Goal: Task Accomplishment & Management: Complete application form

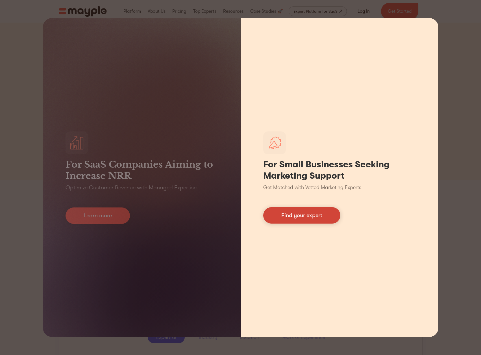
click at [291, 221] on link "Find your expert" at bounding box center [301, 215] width 77 height 16
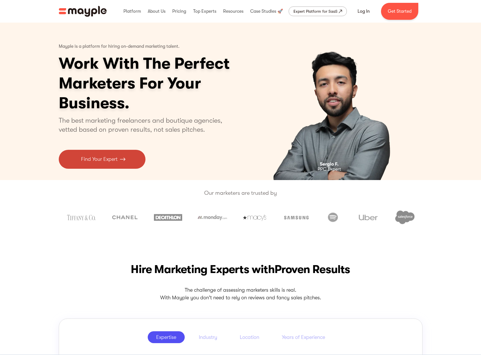
click at [104, 161] on p "Find Your Expert" at bounding box center [99, 159] width 36 height 8
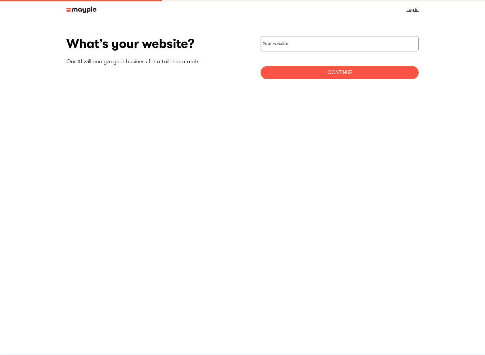
click at [317, 35] on section "What’s your website? Our AI will analyze your business for a tailored match. Yo…" at bounding box center [242, 59] width 485 height 81
click at [314, 40] on input "websiteStep" at bounding box center [340, 43] width 158 height 15
type input "https://www.fjellbadogflis.no"
click at [336, 72] on div "Continue" at bounding box center [340, 72] width 158 height 13
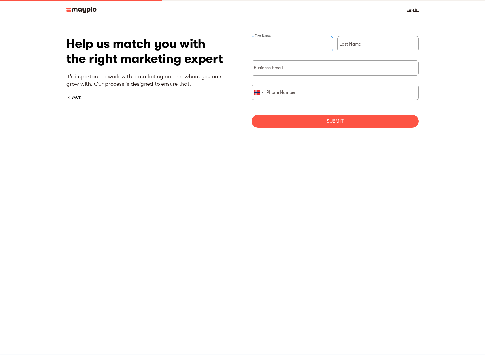
click at [290, 44] on input "briefForm" at bounding box center [292, 43] width 81 height 15
type input "Michal"
type input "Piatek"
type input "46236317"
click at [292, 69] on input "briefForm" at bounding box center [335, 67] width 167 height 15
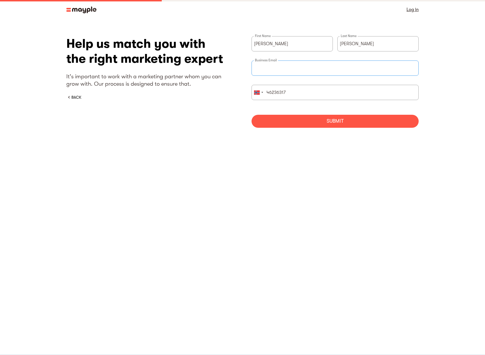
click at [267, 69] on input "briefForm" at bounding box center [335, 67] width 167 height 15
type input "post@fjellbadogflis.no"
click at [337, 177] on body "By continuing to use this site you agree to our Cookie Policy Got it Log in Wha…" at bounding box center [242, 177] width 485 height 355
click at [329, 123] on div "Submit" at bounding box center [335, 121] width 167 height 13
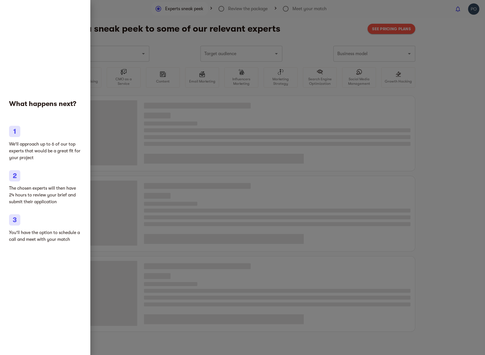
click at [454, 76] on div at bounding box center [242, 177] width 485 height 355
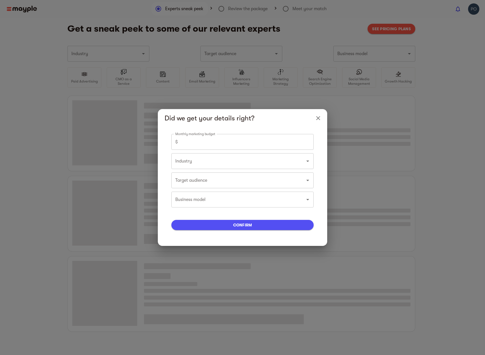
type input "Home improvement"
type input "0"
type input "Home improvement"
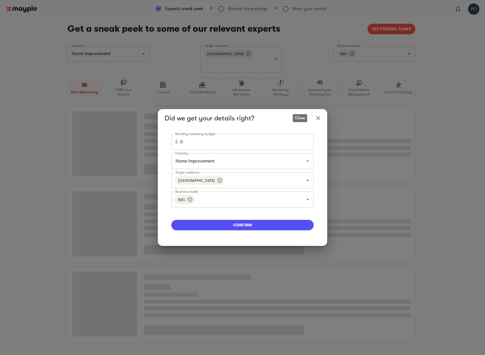
click at [318, 117] on icon "Close" at bounding box center [318, 118] width 4 height 4
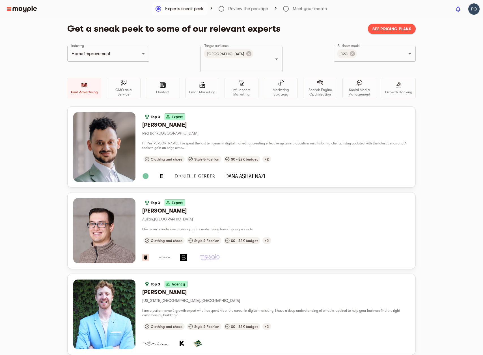
click at [29, 6] on img at bounding box center [22, 9] width 30 height 7
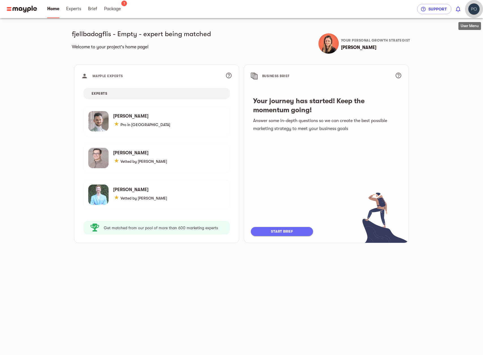
click at [474, 9] on img "button" at bounding box center [473, 8] width 11 height 11
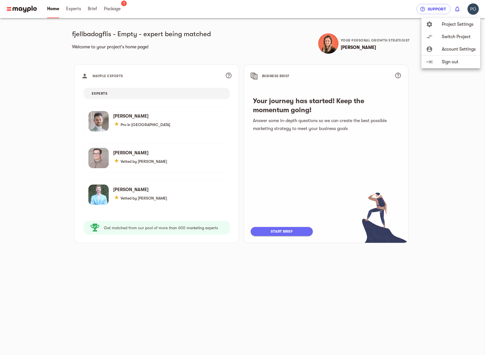
click at [449, 51] on span "Account Settings" at bounding box center [459, 49] width 34 height 7
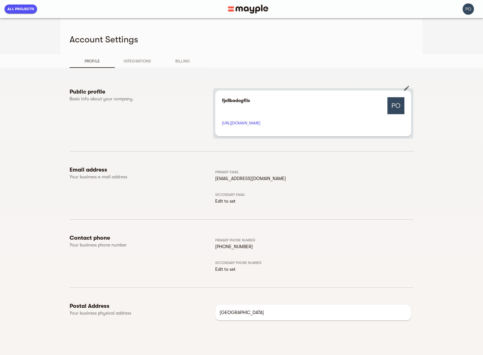
click at [395, 105] on img at bounding box center [395, 105] width 17 height 17
click at [407, 90] on icon "button" at bounding box center [406, 88] width 7 height 7
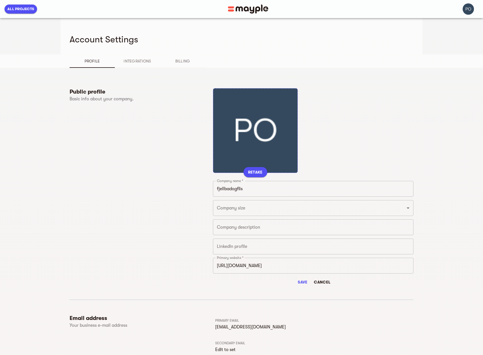
click at [253, 173] on span "RETAKE" at bounding box center [255, 172] width 15 height 7
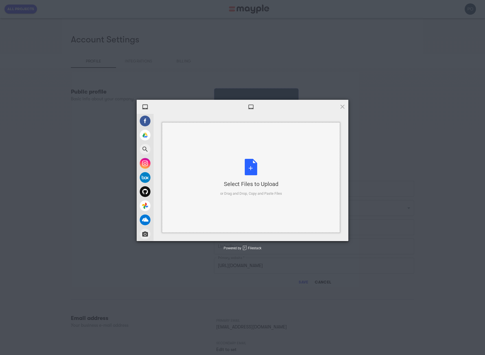
click at [249, 172] on div "Select Files to Upload or Drag and Drop, Copy and Paste Files" at bounding box center [251, 178] width 62 height 38
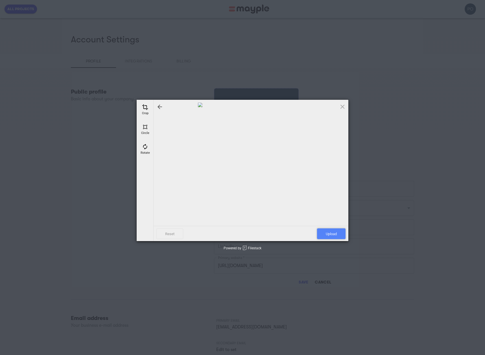
click at [331, 233] on span "Upload" at bounding box center [331, 233] width 29 height 11
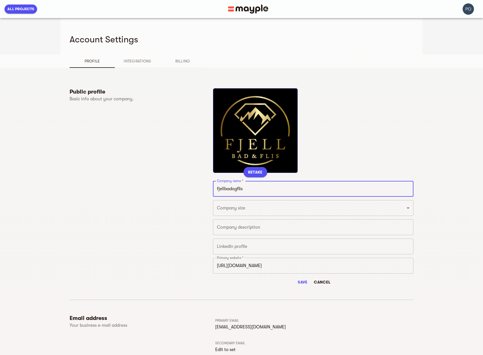
drag, startPoint x: 255, startPoint y: 191, endPoint x: 175, endPoint y: 187, distance: 80.9
click at [178, 187] on div "Public profile Basic info about your company. RETAKE Company name * fjellbadogf…" at bounding box center [242, 195] width 344 height 215
type input "Fjell Bad & Flis AS"
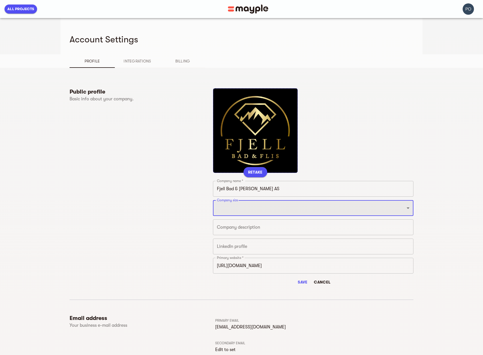
click at [258, 208] on select "Just 1 From 2 to 5 From 6 to 10 From 11 to 25 From 26 to 49 From 50 to 199 From…" at bounding box center [313, 208] width 200 height 16
select select "FROM_2_TO_5"
click at [213, 200] on select "Just 1 From 2 to 5 From 6 to 10 From 11 to 25 From 26 to 49 From 50 to 199 From…" at bounding box center [313, 208] width 200 height 16
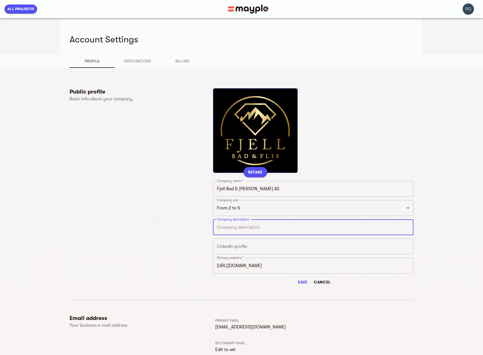
click at [229, 229] on textarea at bounding box center [313, 227] width 192 height 5
click at [236, 245] on input "text" at bounding box center [313, 246] width 200 height 16
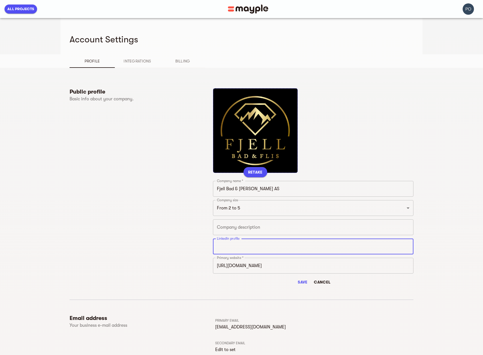
click at [236, 228] on textarea at bounding box center [313, 227] width 192 height 5
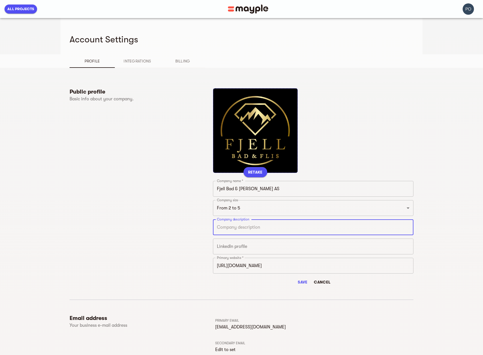
click at [252, 225] on textarea at bounding box center [313, 227] width 192 height 5
paste textarea "Fjell Bad & Flis AS is a Norwegian company specializing in complete bathroom re…"
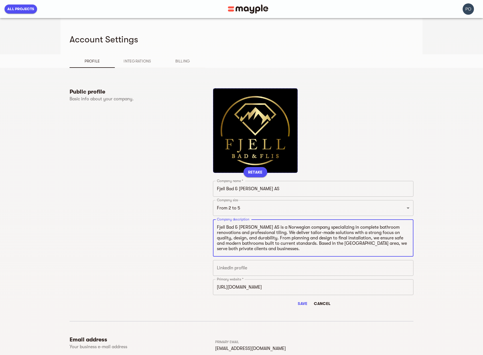
type textarea "Fjell Bad & Flis AS is a Norwegian company specializing in complete bathroom re…"
click at [248, 270] on input "text" at bounding box center [313, 268] width 200 height 16
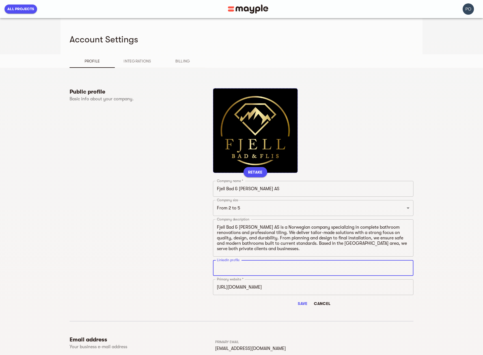
paste input "https://www.linkedin.com/company/103604190/admin/dashboard/"
type input "https://www.linkedin.com/company/103604190/admin/dashboard/"
click at [301, 303] on span "Save" at bounding box center [303, 303] width 14 height 7
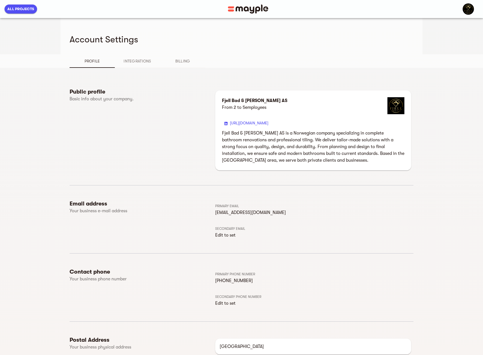
click at [135, 61] on span "Integrations" at bounding box center [137, 61] width 38 height 7
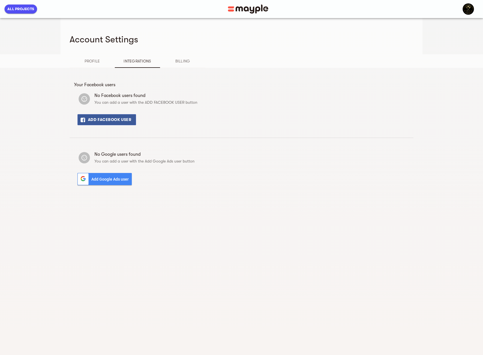
click at [187, 60] on span "Billing" at bounding box center [182, 61] width 38 height 7
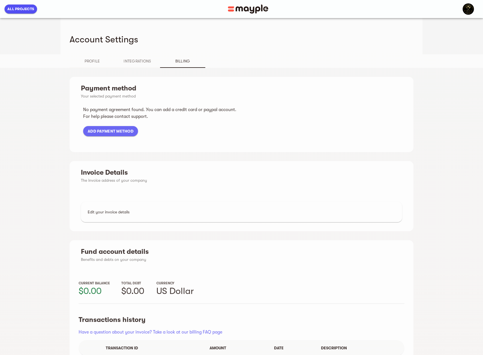
click at [255, 9] on img at bounding box center [248, 9] width 40 height 9
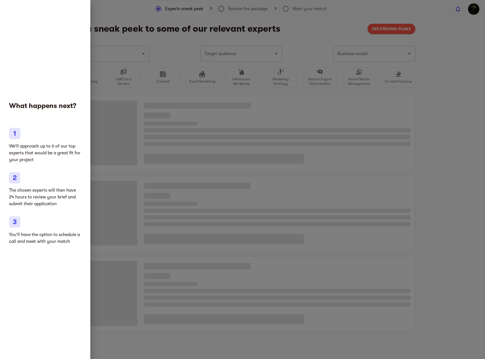
click at [154, 149] on div at bounding box center [242, 179] width 485 height 359
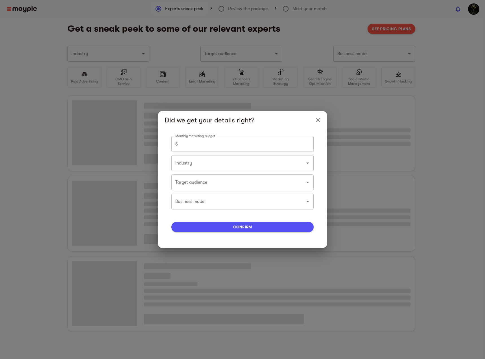
click at [211, 143] on input "number" at bounding box center [247, 144] width 134 height 16
type input "Home improvement"
type input "0"
type input "Home improvement"
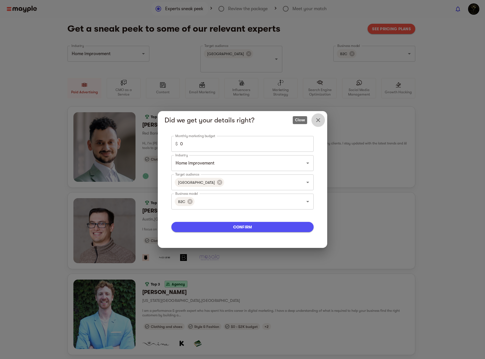
click at [320, 119] on icon "Close" at bounding box center [318, 120] width 7 height 7
